Goal: Information Seeking & Learning: Learn about a topic

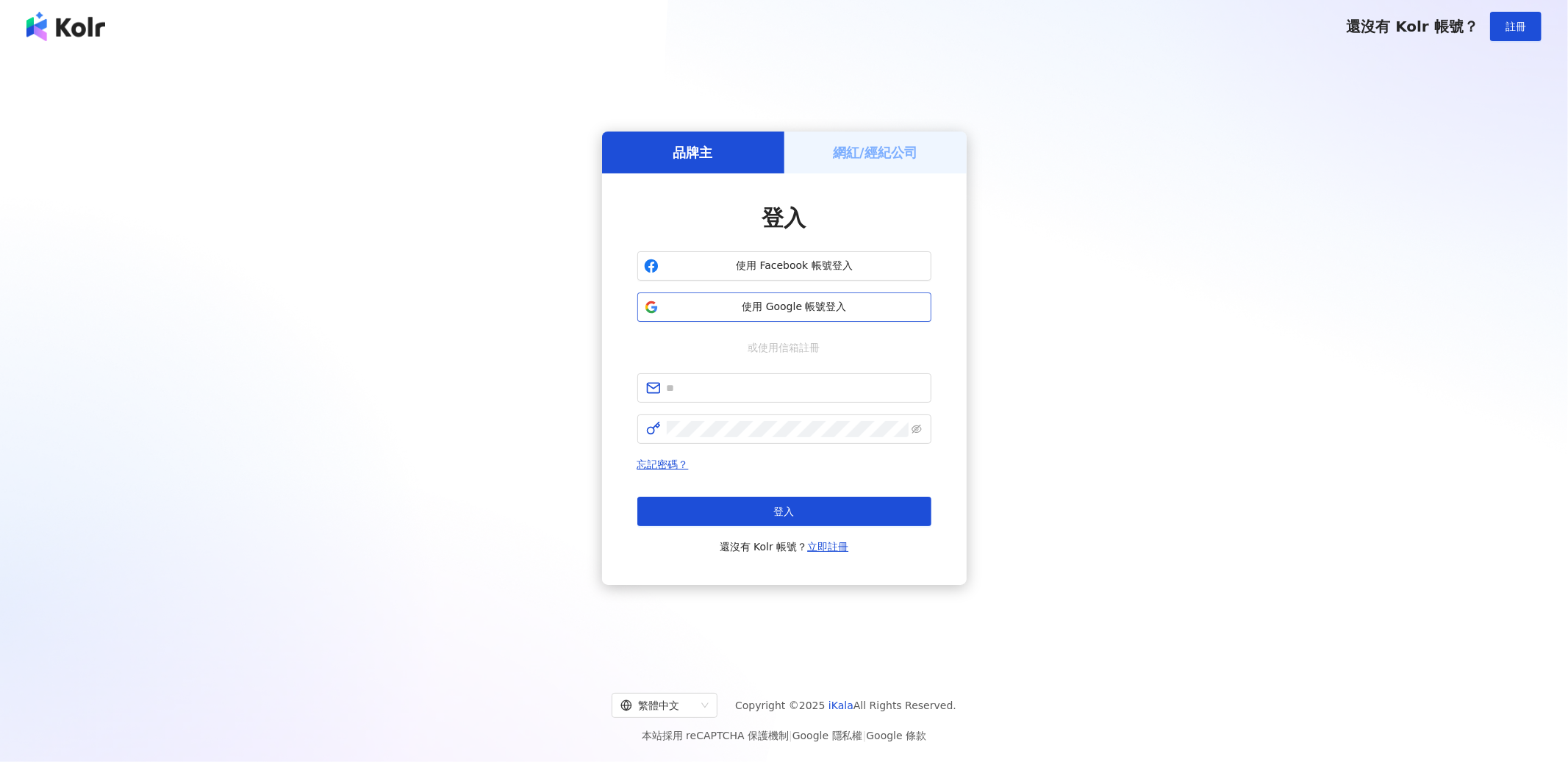
click at [847, 308] on span "使用 Google 帳號登入" at bounding box center [794, 307] width 260 height 14
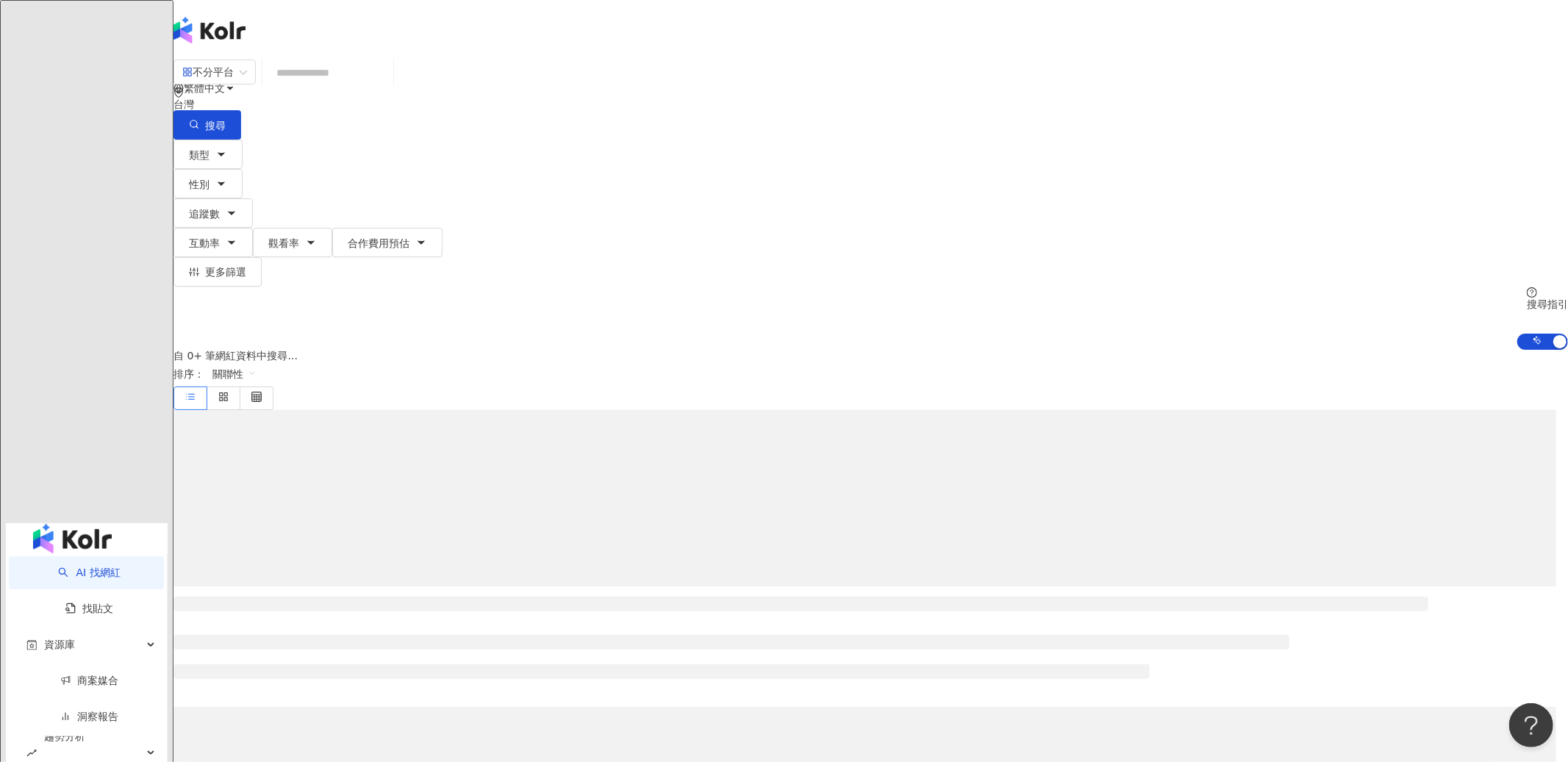
click at [387, 87] on input "search" at bounding box center [327, 72] width 119 height 28
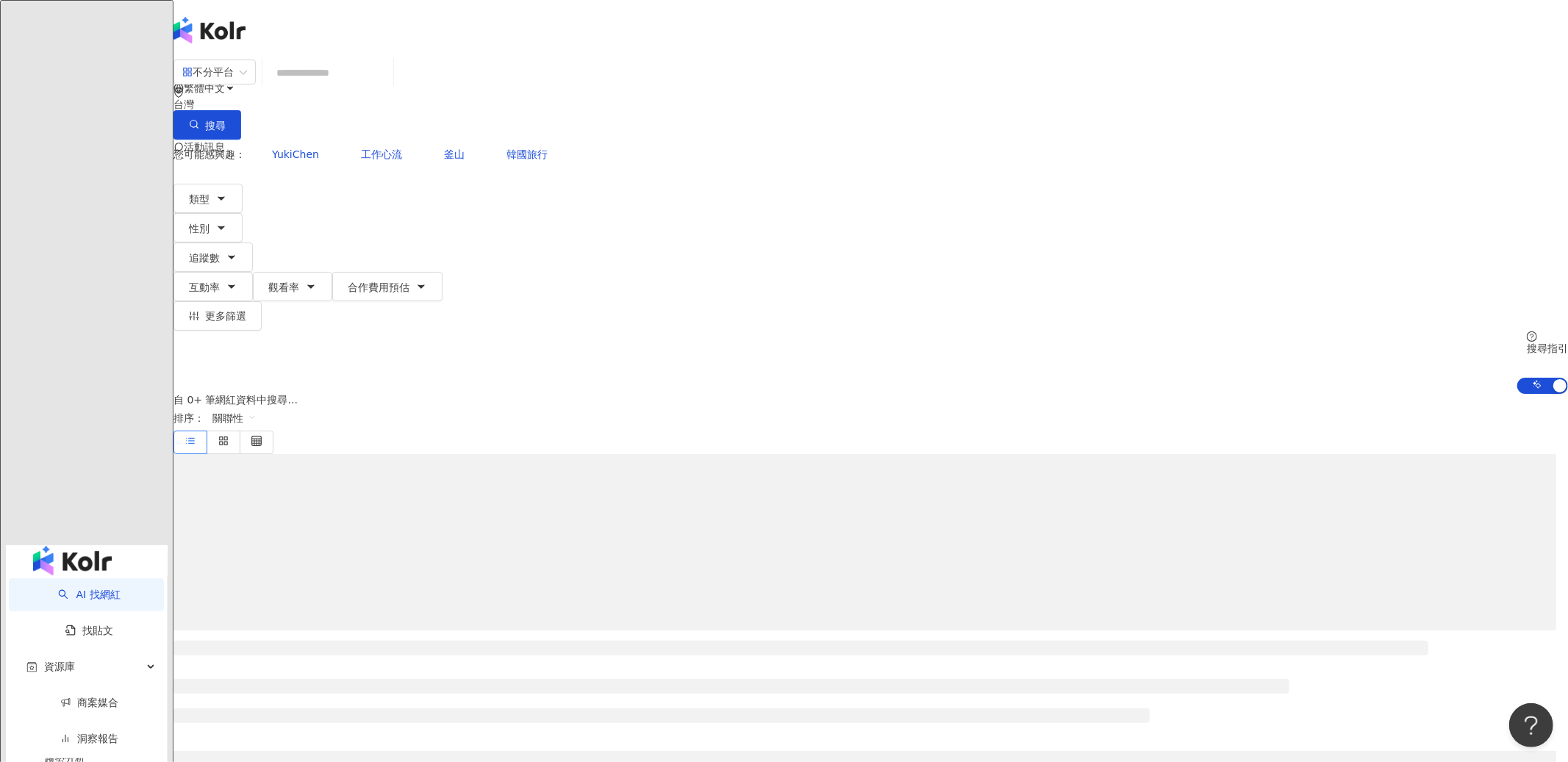
type input "*"
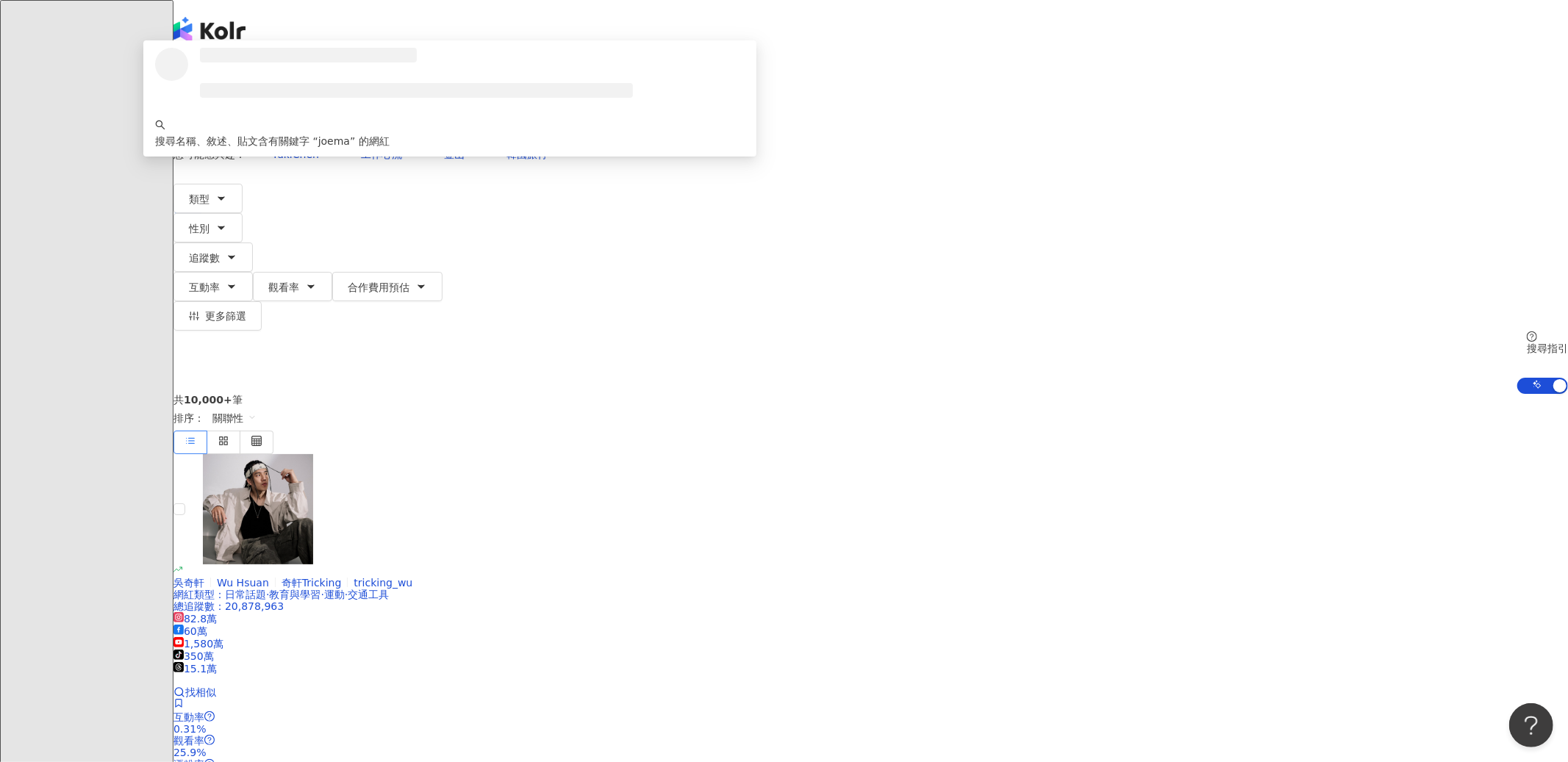
type input "******"
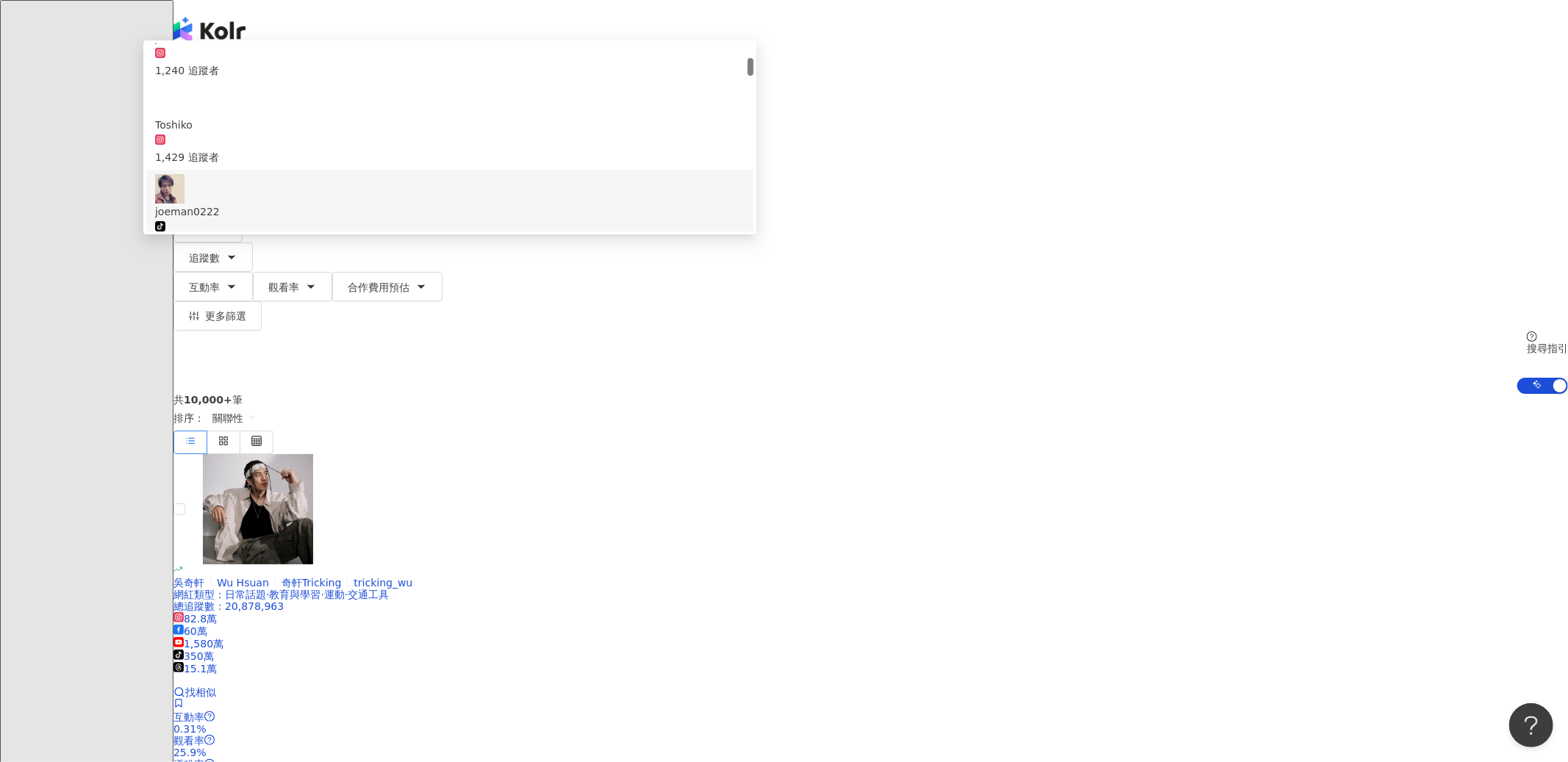
scroll to position [284, 0]
click at [745, 248] on div "4,321,253 追蹤者" at bounding box center [449, 264] width 589 height 32
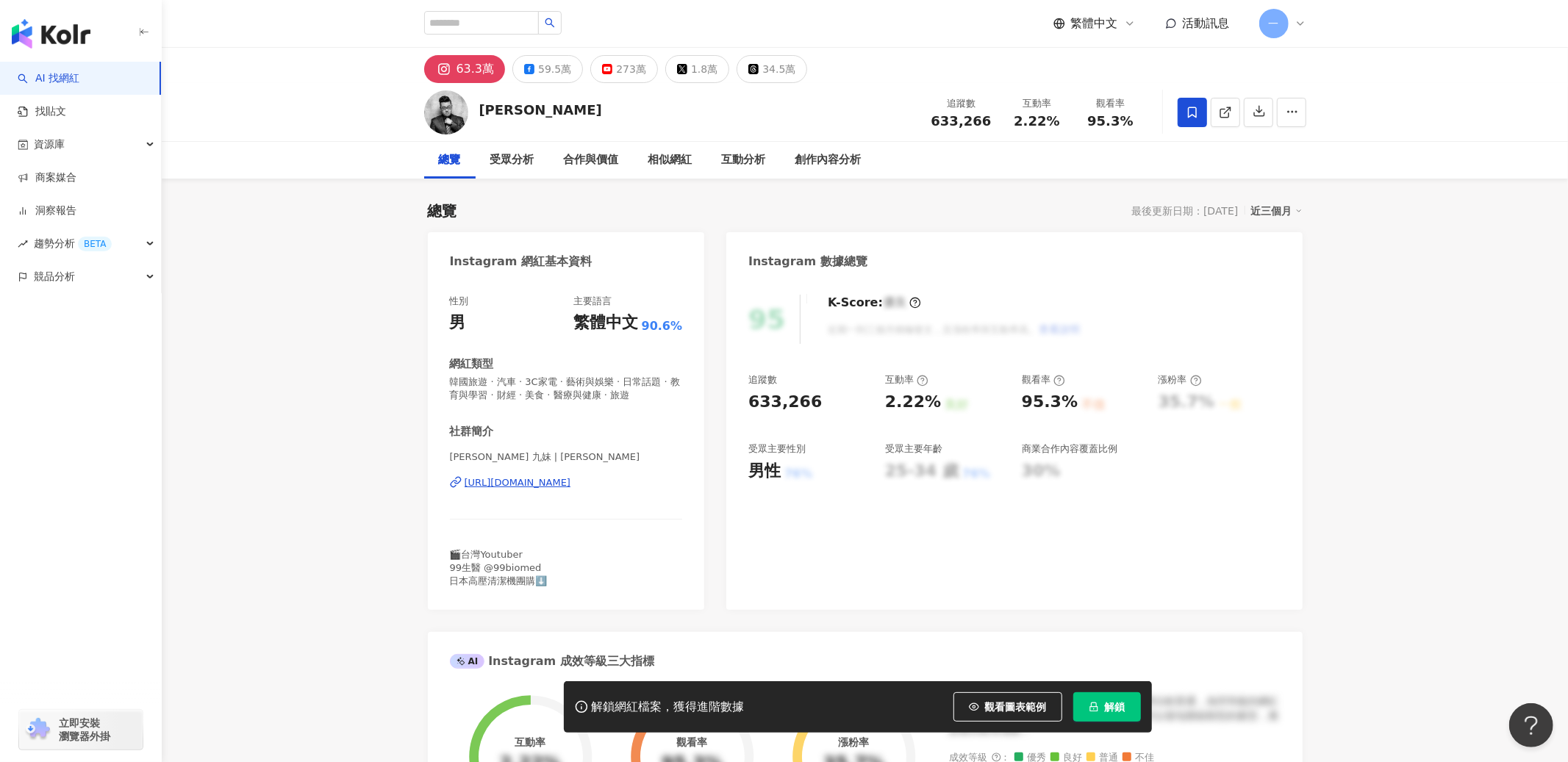
click at [1087, 709] on button "解鎖" at bounding box center [1107, 707] width 68 height 30
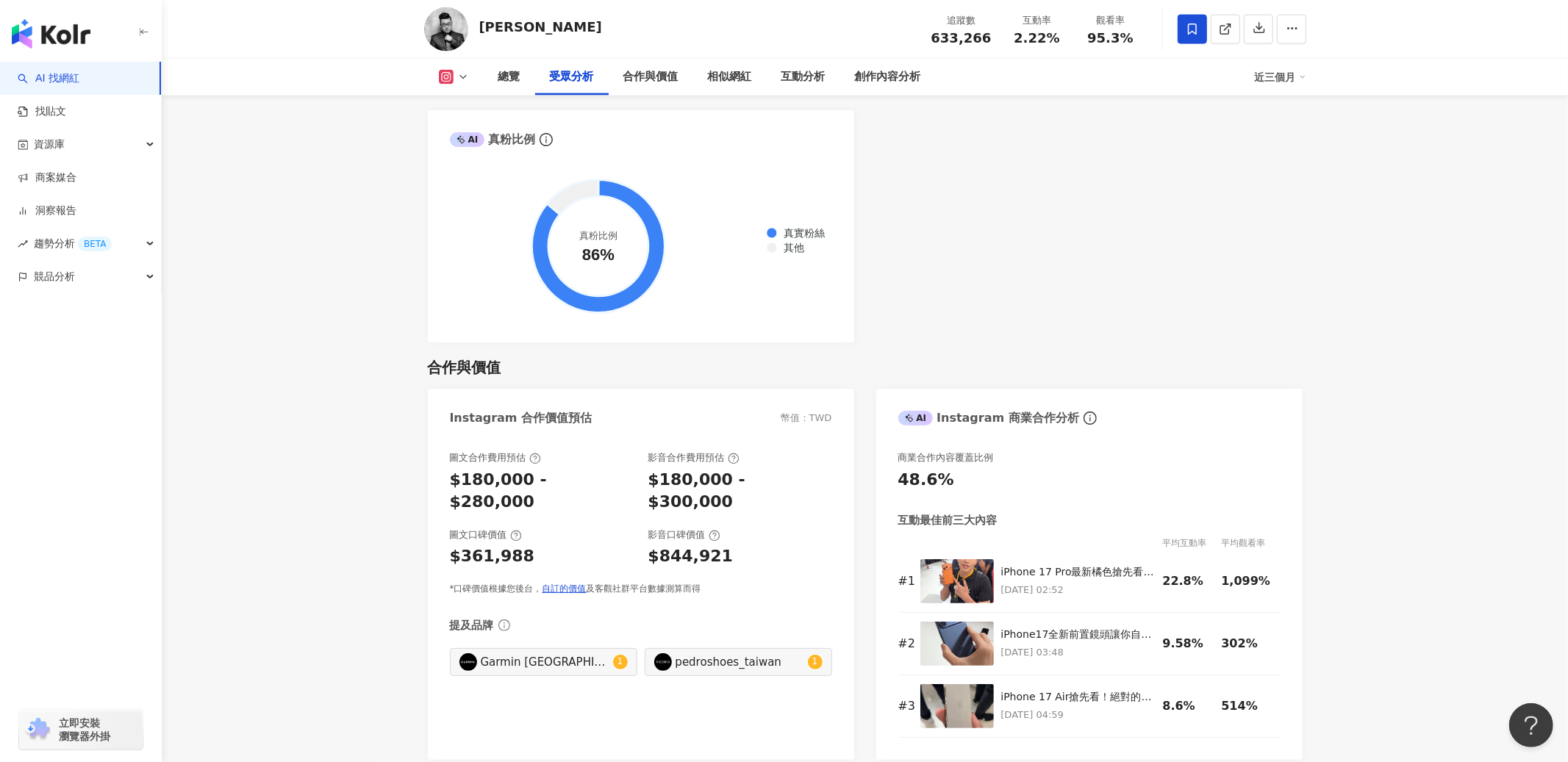
scroll to position [1841, 0]
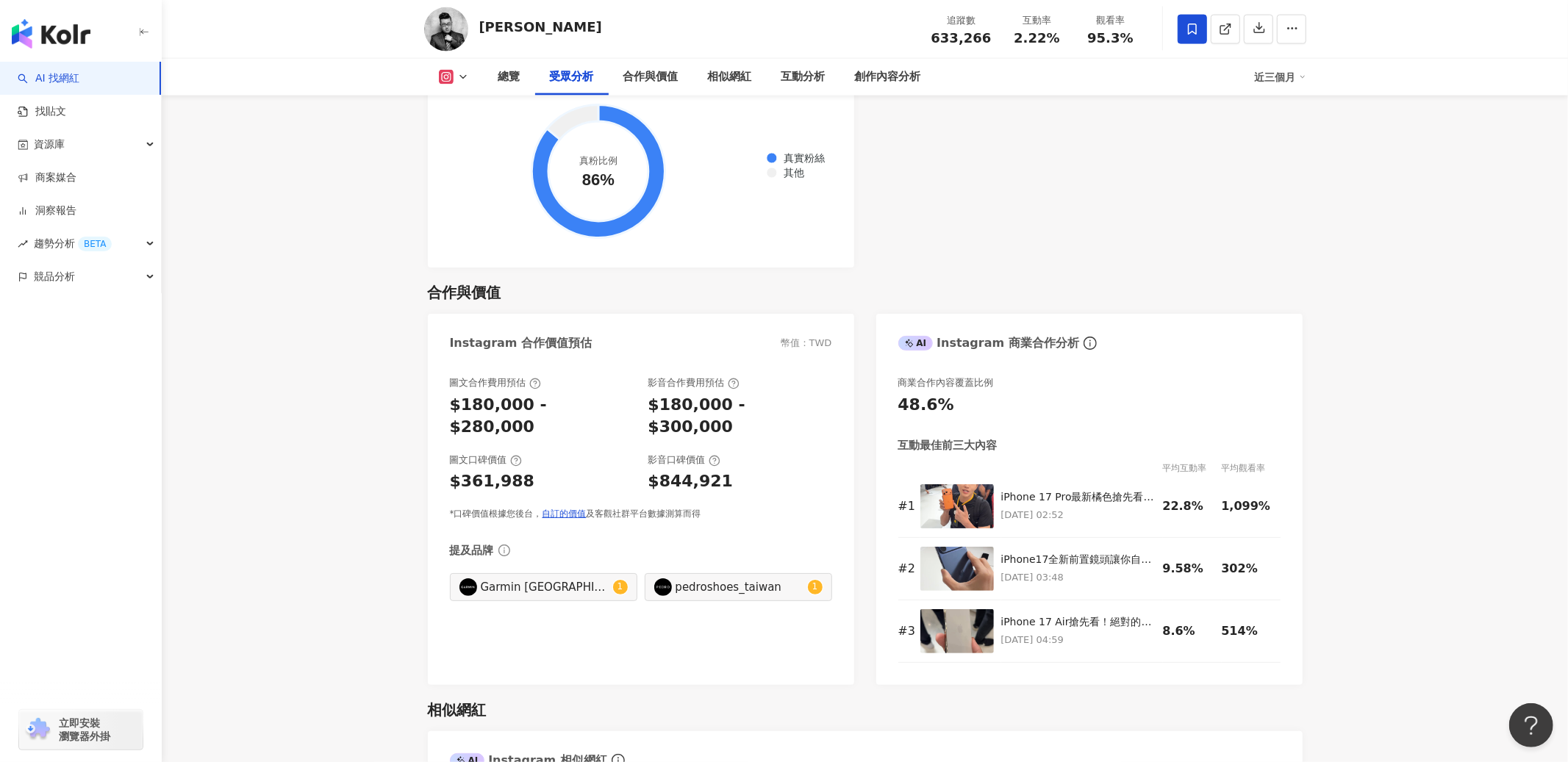
click at [470, 76] on button at bounding box center [453, 77] width 60 height 14
click at [856, 267] on div "合作與價值 Instagram 合作價值預估 幣值：TWD 圖文合作費用預估 $180,000 - $280,000 影音合作費用預估 $180,000 - …" at bounding box center [865, 476] width 875 height 418
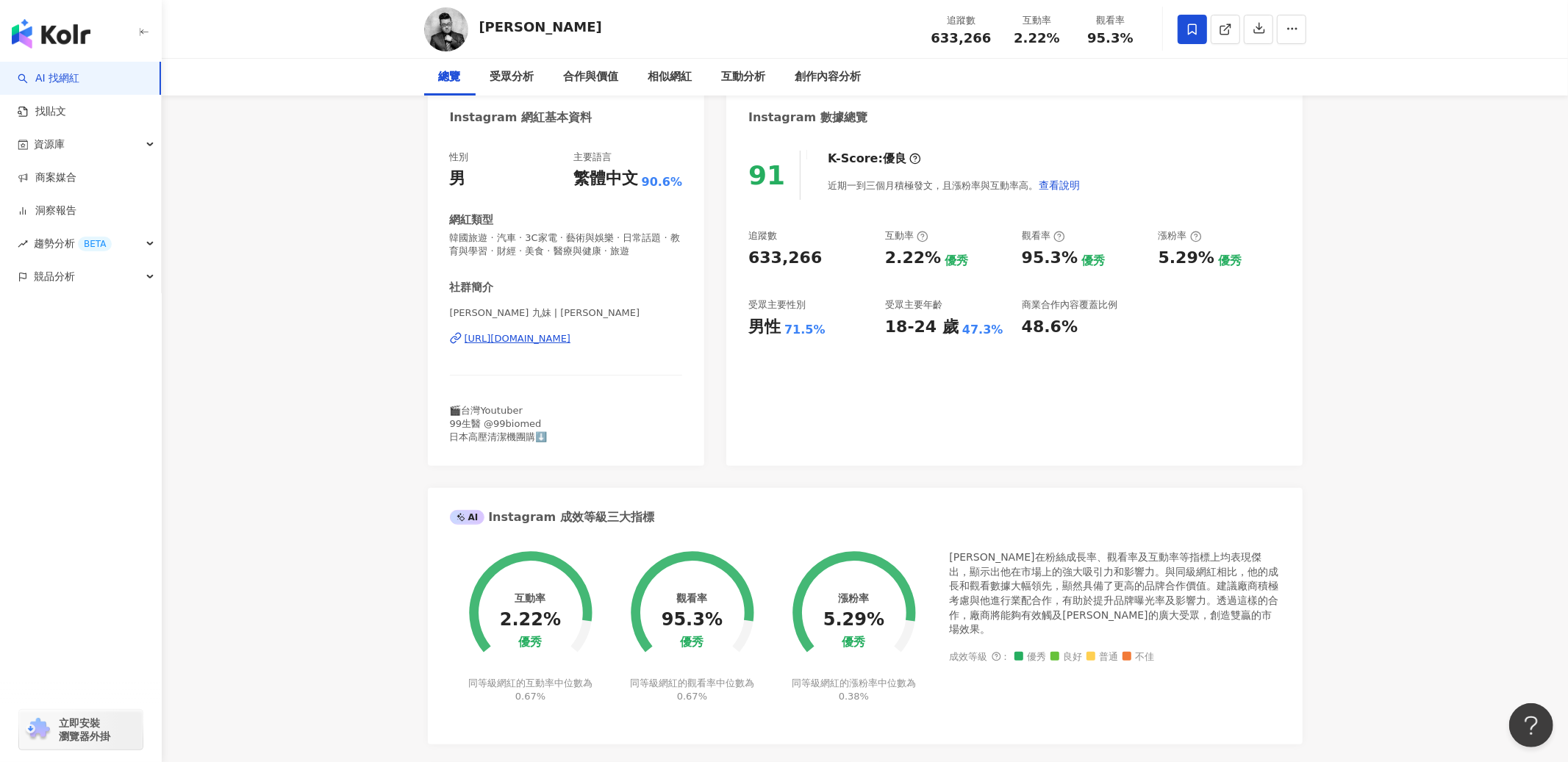
scroll to position [0, 0]
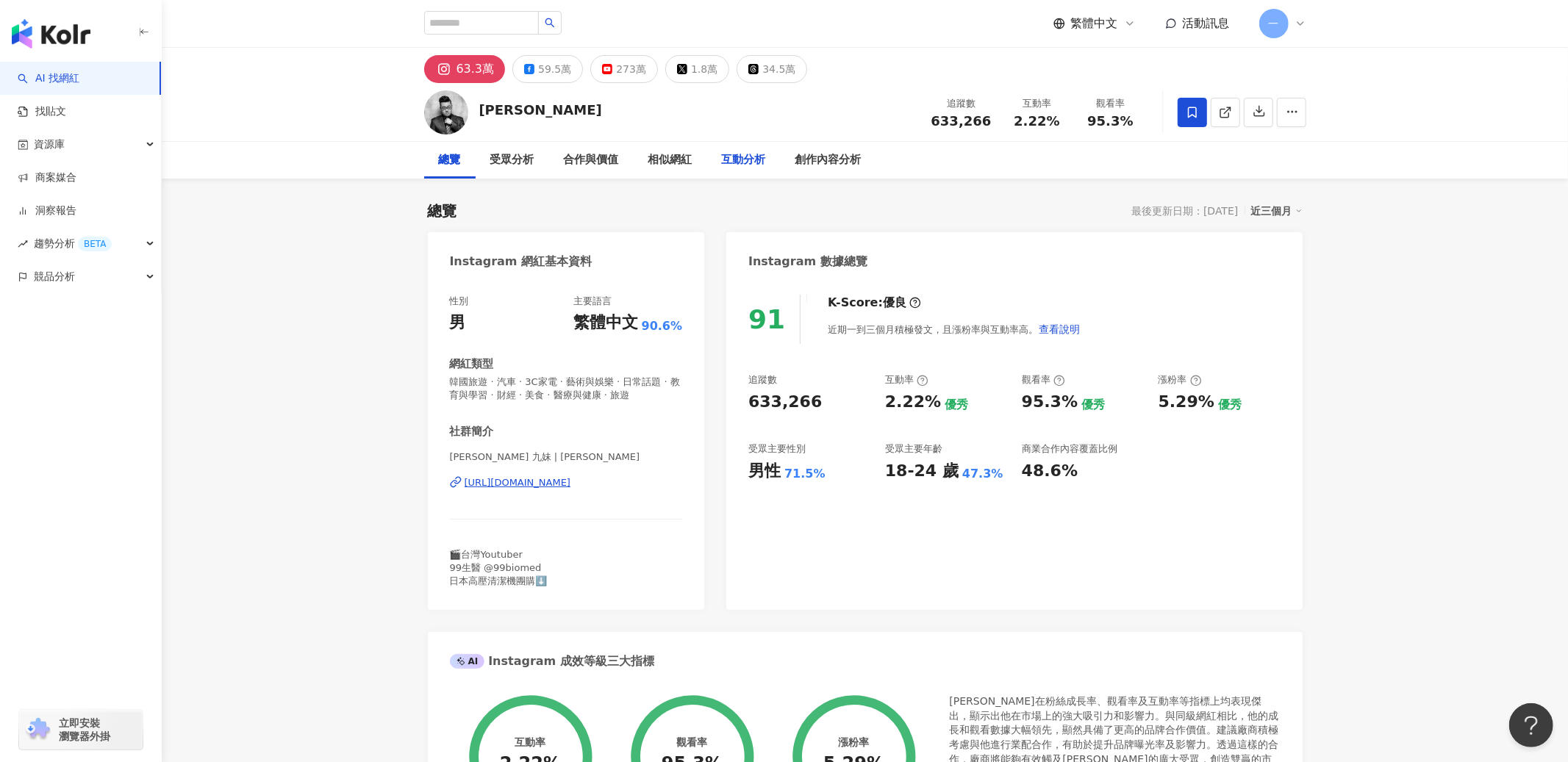
click at [742, 162] on div "互動分析" at bounding box center [743, 160] width 44 height 18
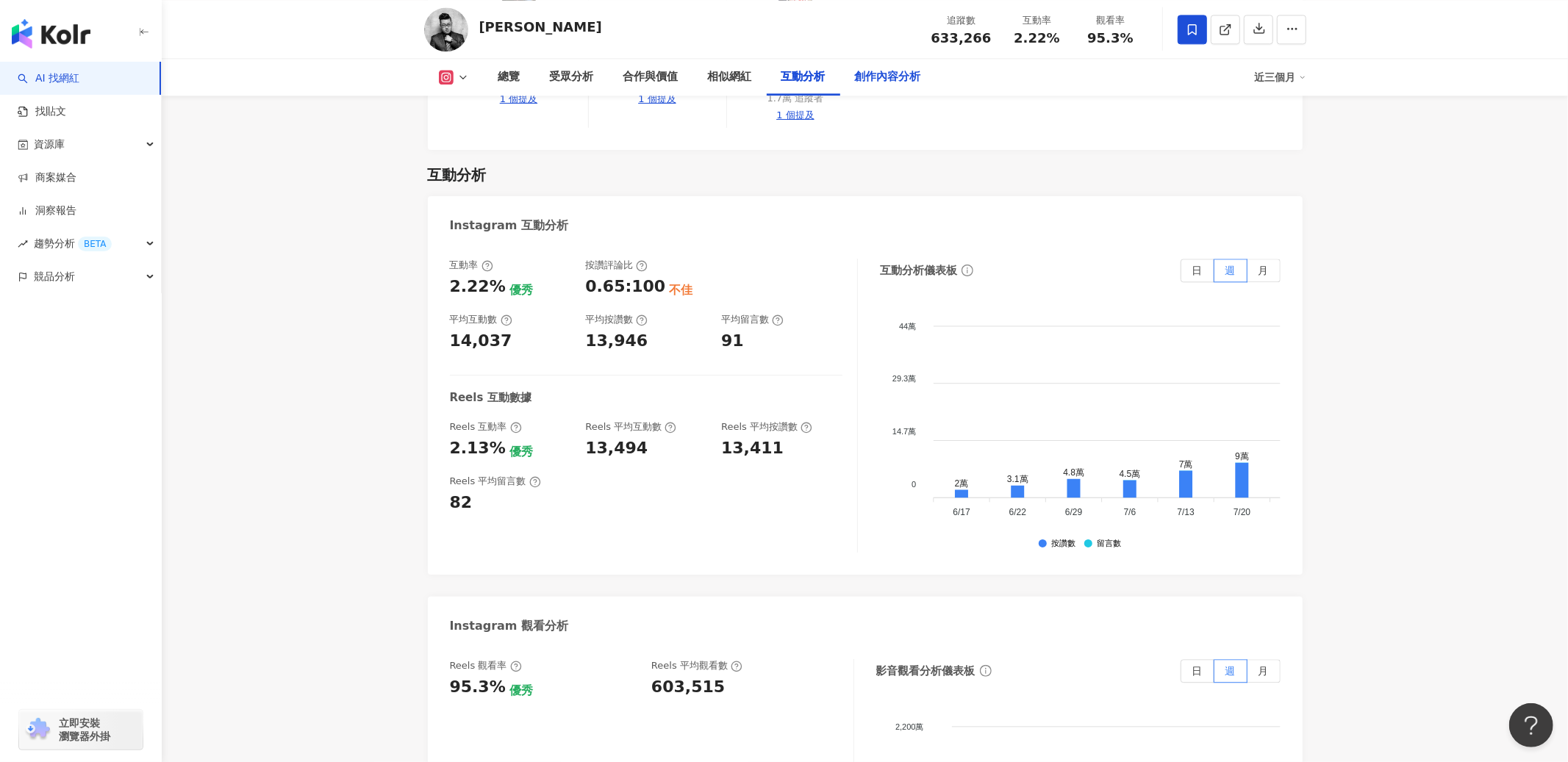
click at [895, 78] on div "創作內容分析" at bounding box center [888, 77] width 66 height 18
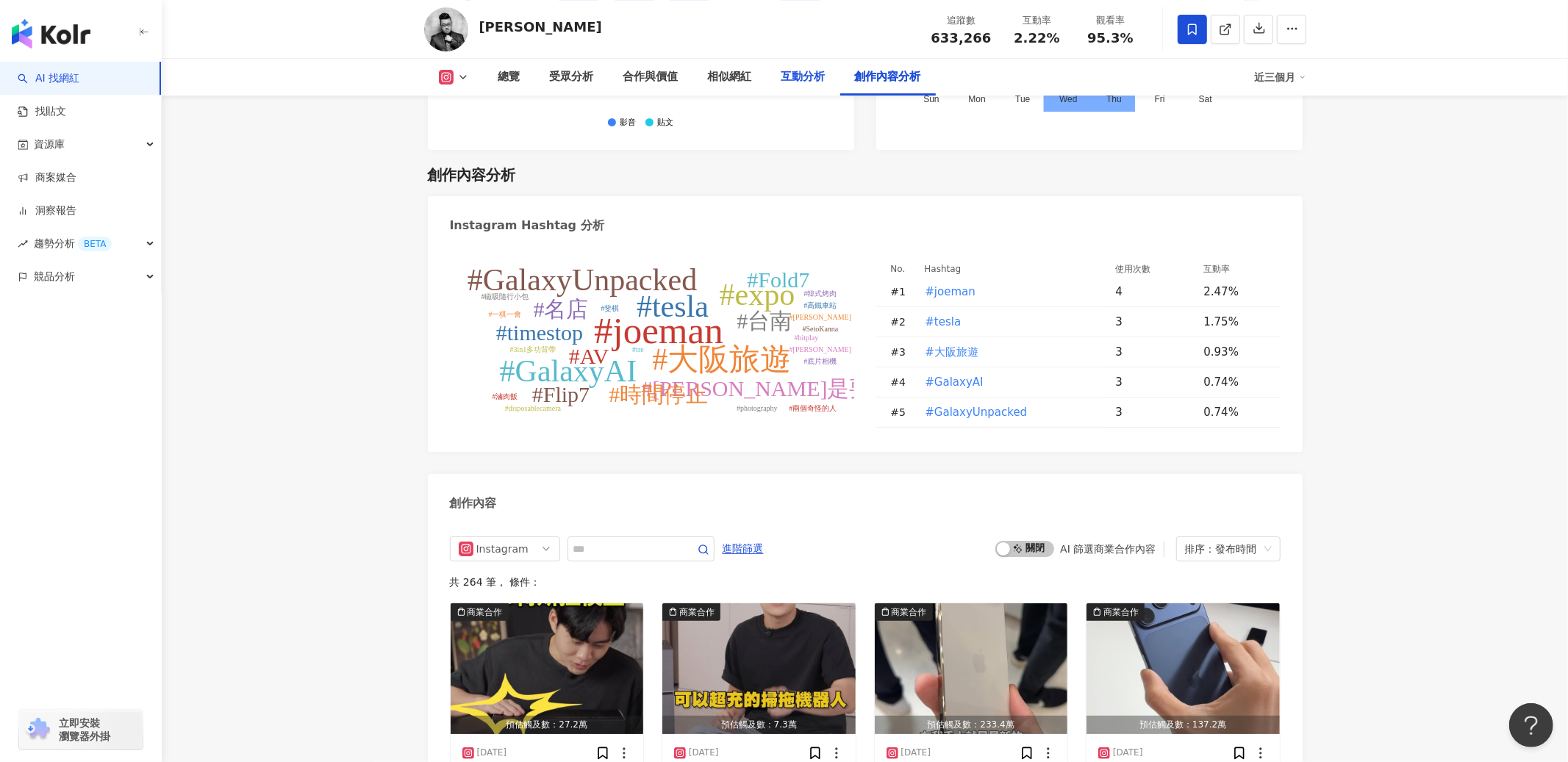
click at [823, 80] on div "互動分析" at bounding box center [803, 77] width 44 height 18
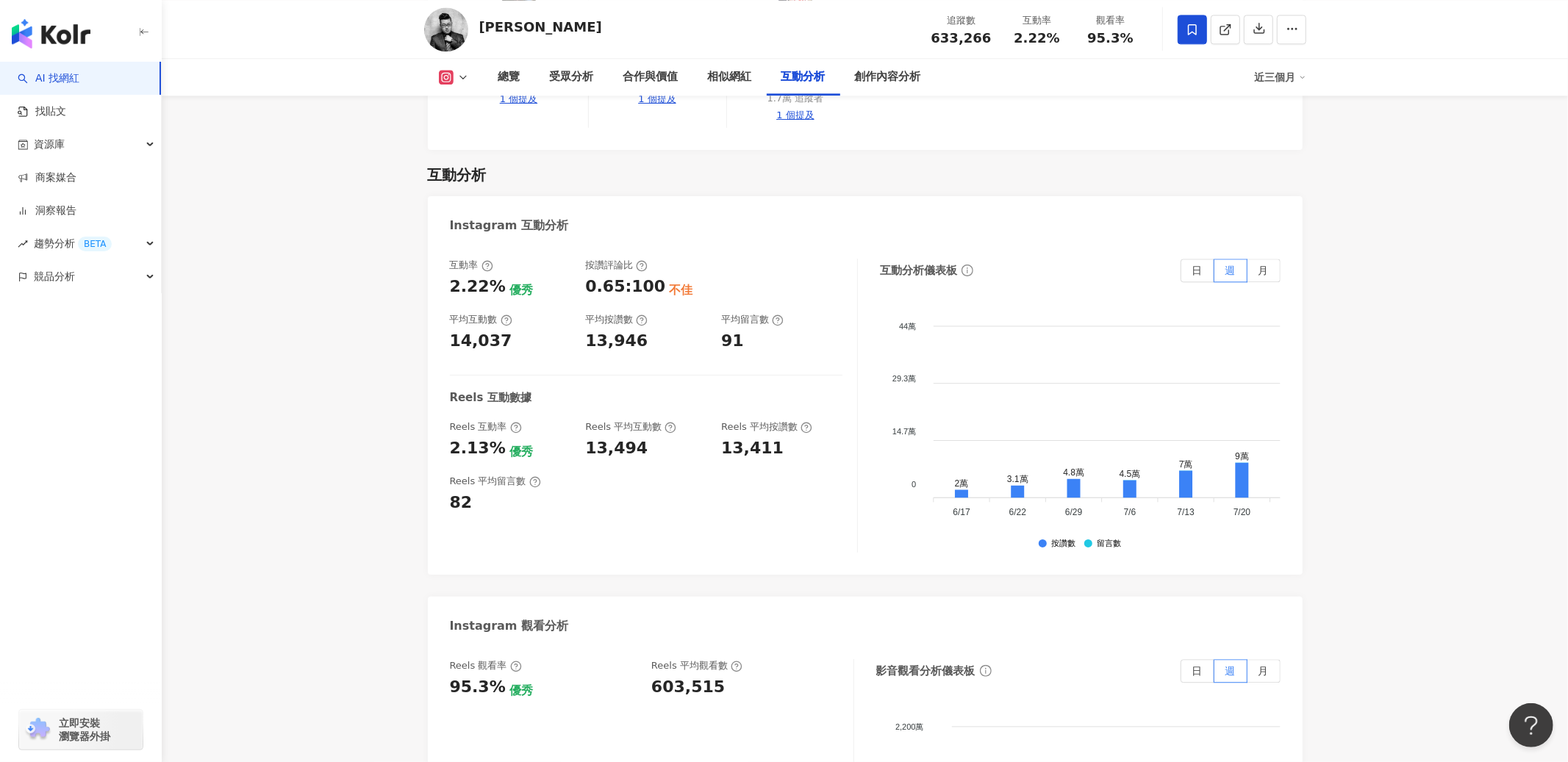
scroll to position [3217, 0]
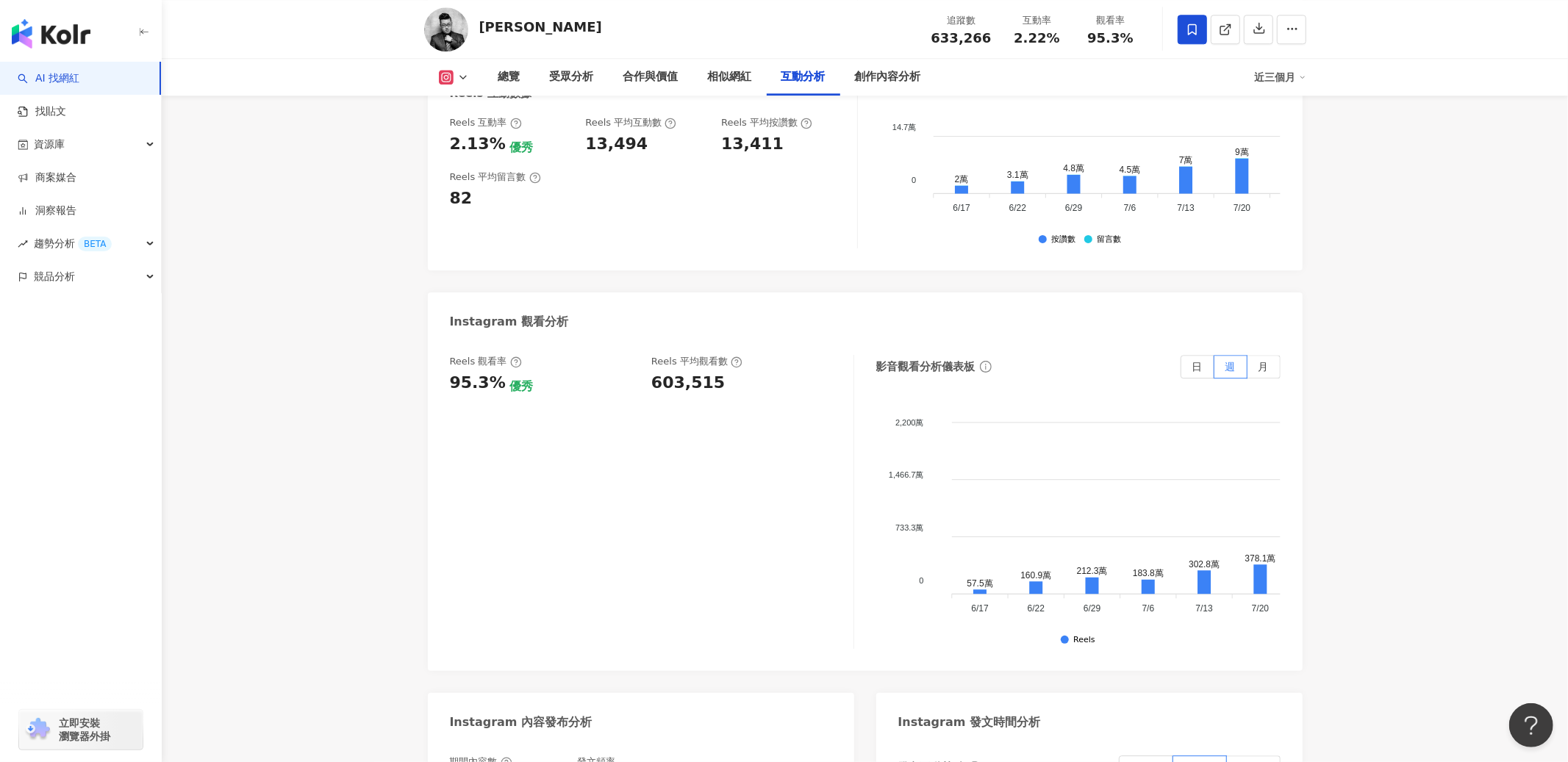
click at [466, 81] on icon at bounding box center [462, 77] width 12 height 12
click at [494, 142] on button "Facebook" at bounding box center [477, 139] width 89 height 21
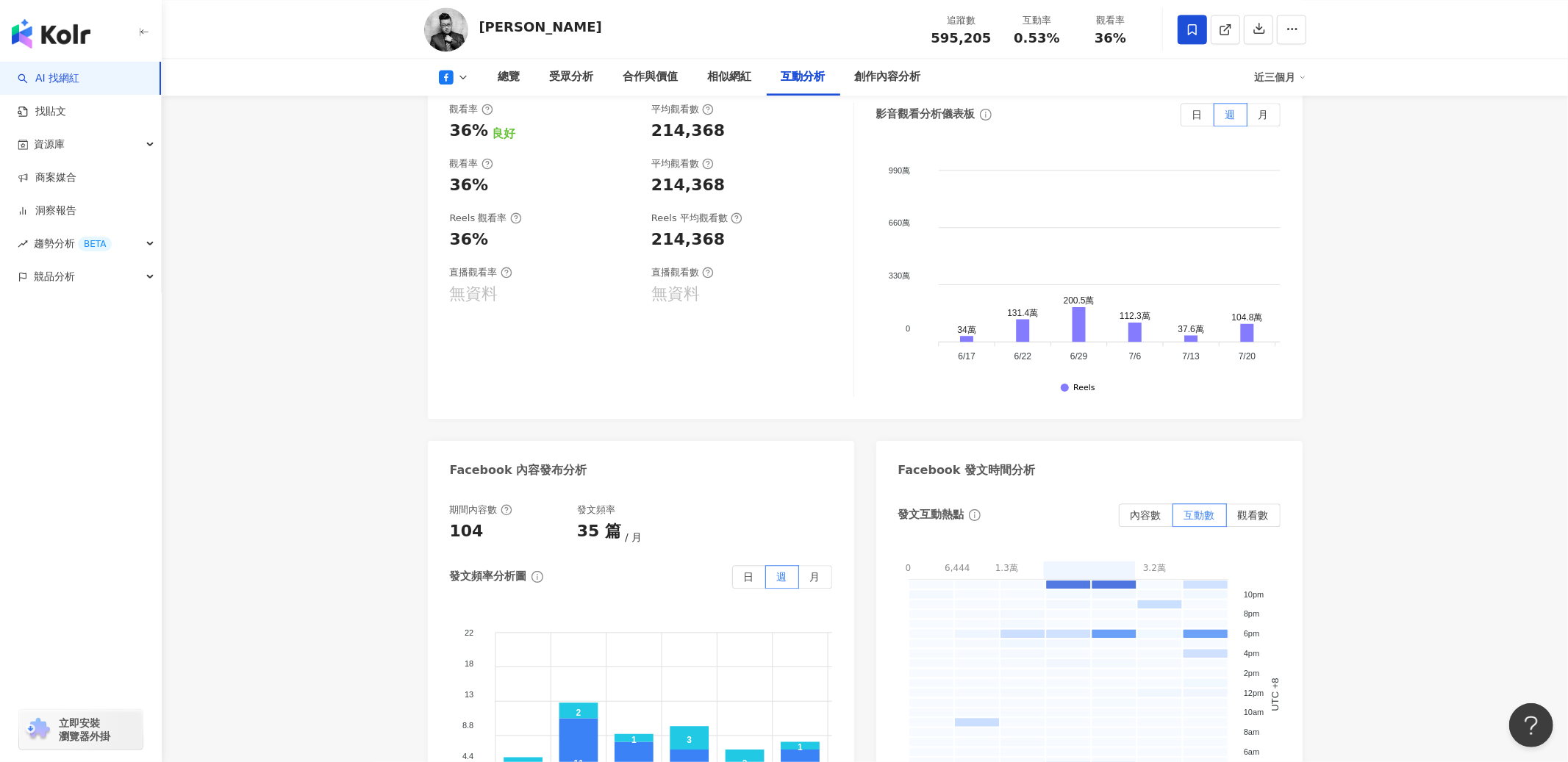
scroll to position [2965, 0]
